Goal: Task Accomplishment & Management: Manage account settings

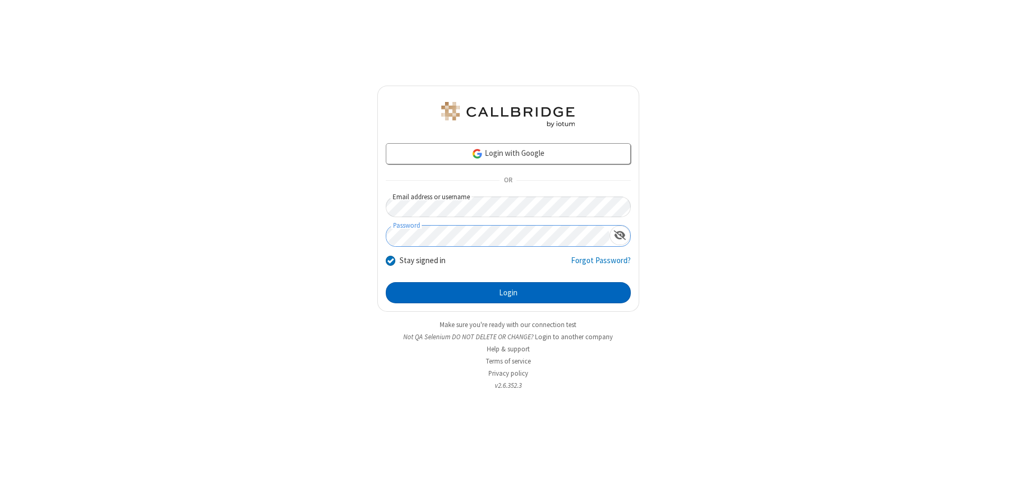
click at [508, 293] on button "Login" at bounding box center [508, 292] width 245 height 21
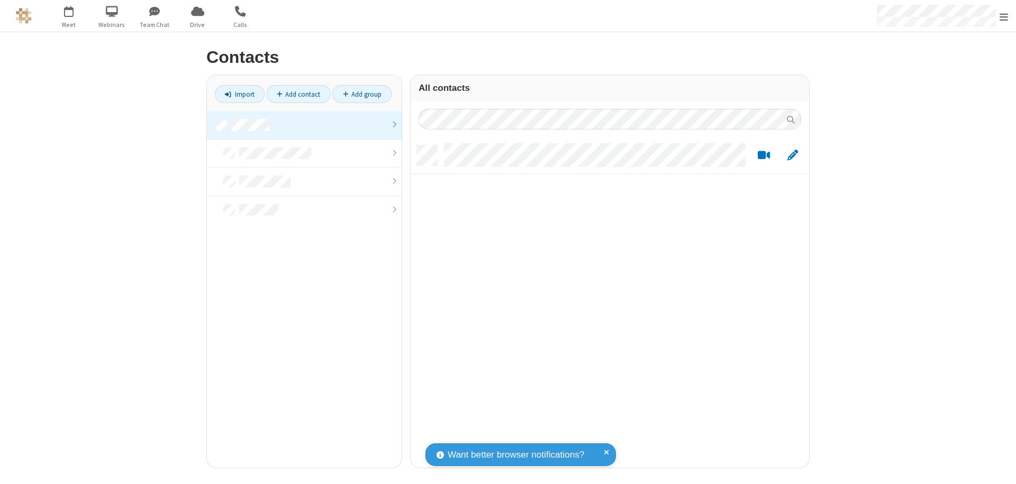
click at [304, 125] on link at bounding box center [304, 125] width 195 height 29
click at [240, 94] on link "Import" at bounding box center [240, 94] width 50 height 18
